Goal: Find contact information: Find contact information

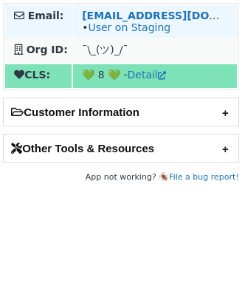
click at [134, 9] on td "kezhi.zuo@klarna.com • User on Staging" at bounding box center [155, 21] width 164 height 32
click at [137, 13] on strong "kezhi.zuo@klarna.com" at bounding box center [183, 16] width 202 height 12
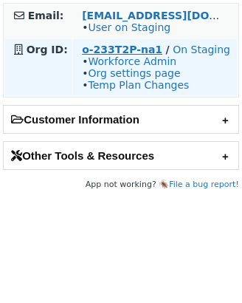
click at [105, 46] on strong "o-233T2P-na1" at bounding box center [122, 50] width 81 height 12
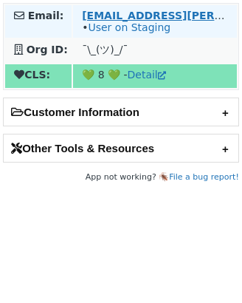
click at [140, 13] on strong "lauren.rumley@lowes.com" at bounding box center [231, 16] width 298 height 12
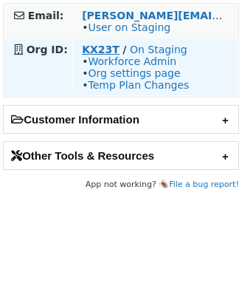
click at [95, 52] on strong "KX23T" at bounding box center [101, 50] width 38 height 12
click at [100, 55] on strong "KX23T" at bounding box center [101, 50] width 38 height 12
